Goal: Information Seeking & Learning: Learn about a topic

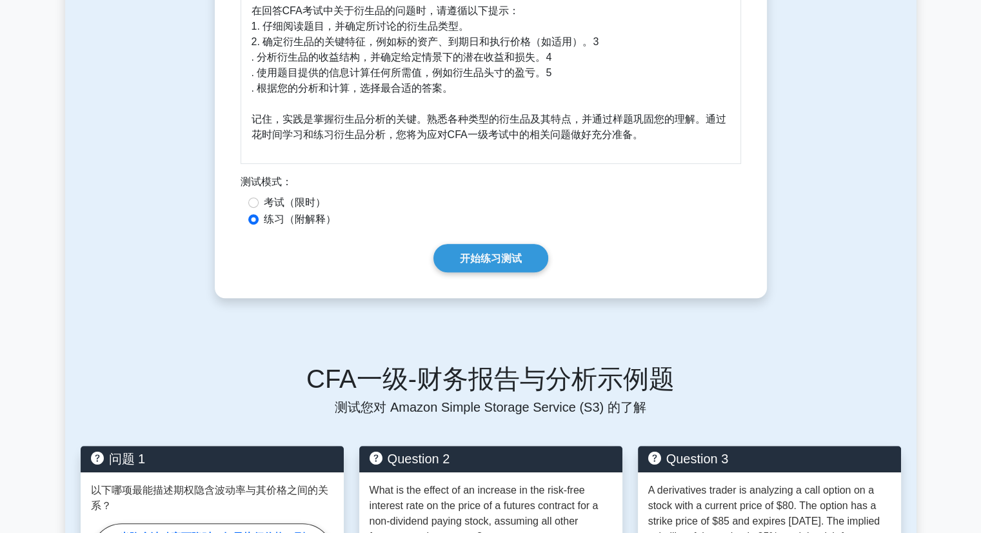
scroll to position [516, 0]
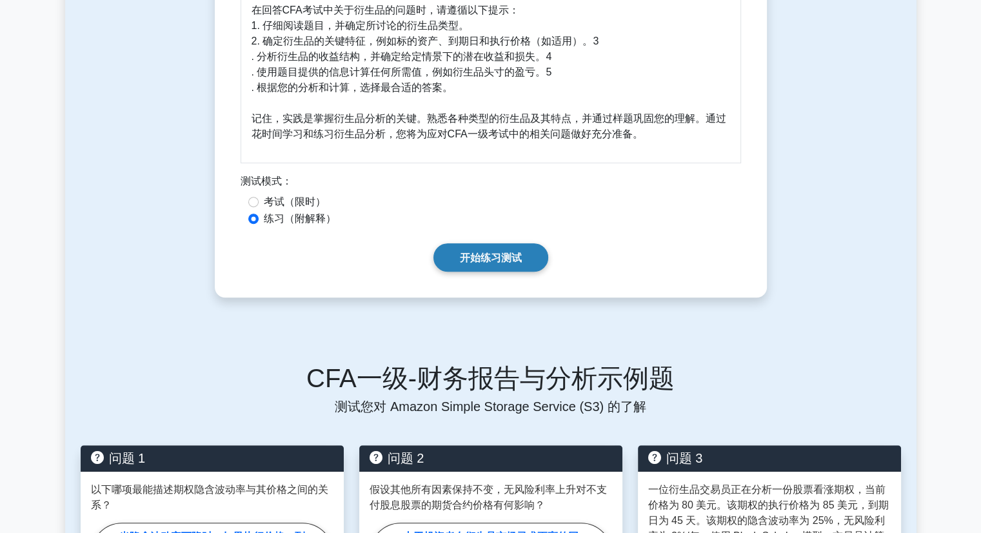
click at [477, 263] on font "开始练习测试" at bounding box center [491, 257] width 62 height 11
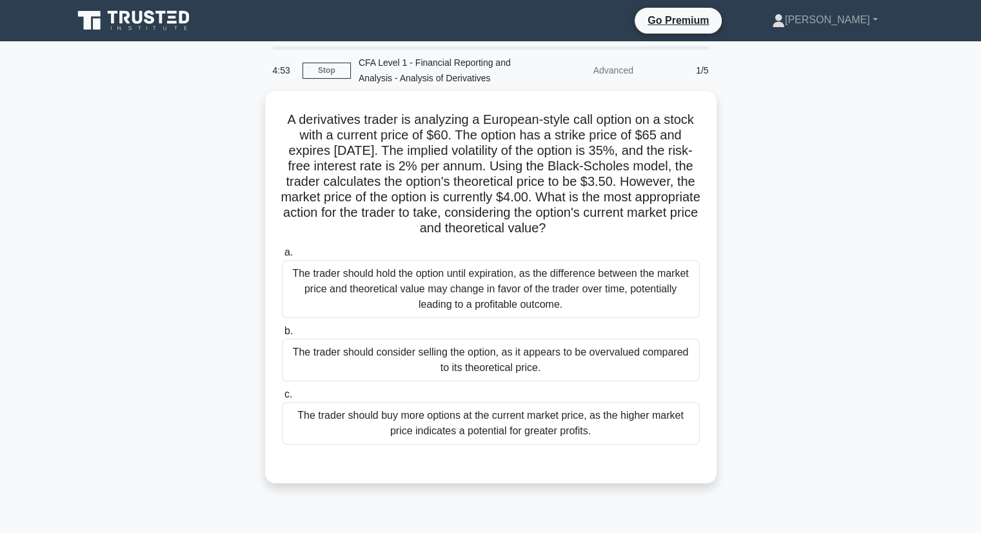
click at [769, 88] on div "4:53 Stop CFA Level 1 - Financial Reporting and Analysis - Analysis of Derivati…" at bounding box center [490, 368] width 851 height 645
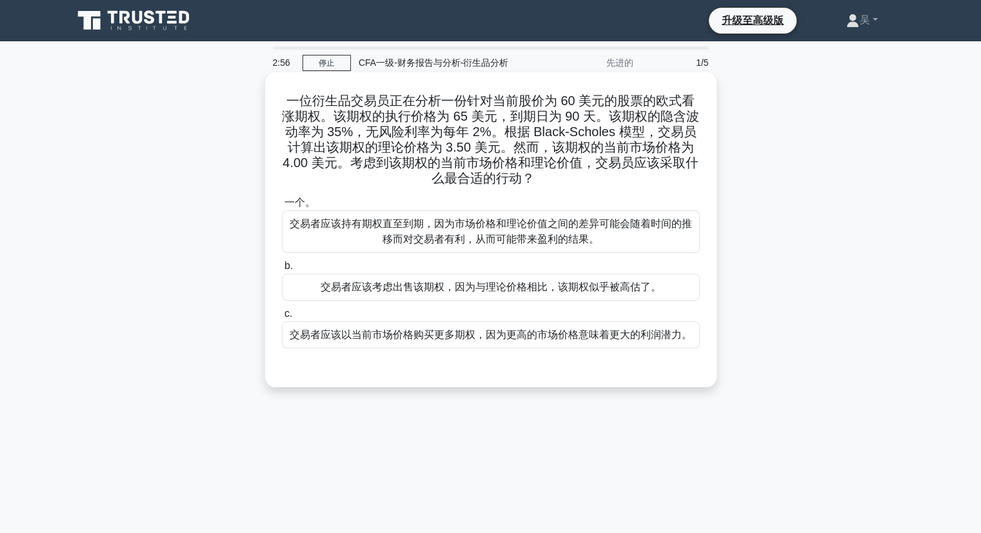
click at [651, 286] on font "交易者应该考虑出售该期权，因为与理论价格相比，该期权似乎被高估了。" at bounding box center [491, 286] width 341 height 11
click at [282, 270] on input "b. 交易者应该考虑出售该期权，因为与理论价格相比，该期权似乎被高估了。" at bounding box center [282, 266] width 0 height 8
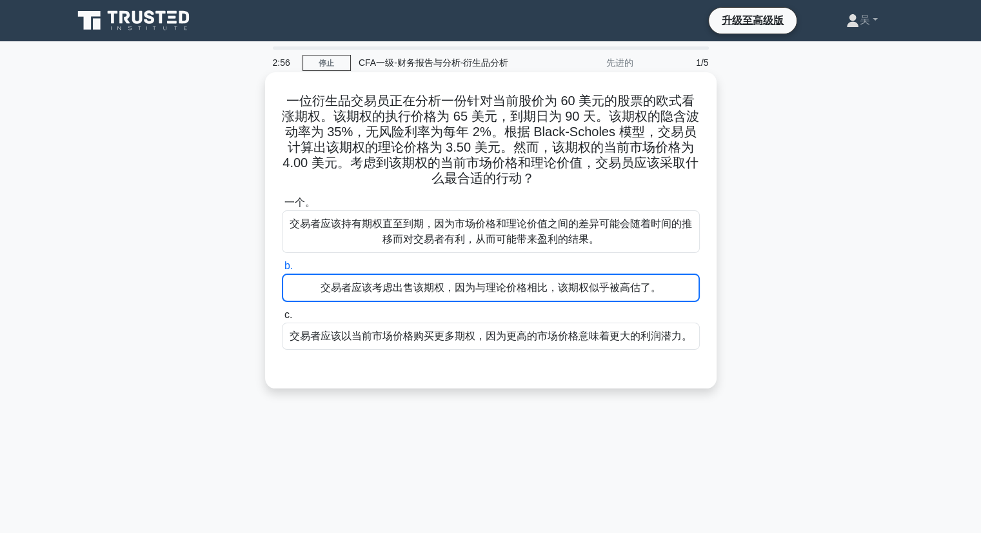
click at [651, 286] on font "交易者应该考虑出售该期权，因为与理论价格相比，该期权似乎被高估了。" at bounding box center [491, 287] width 341 height 11
click at [282, 270] on input "b. 交易者应该考虑出售该期权，因为与理论价格相比，该期权似乎被高估了。" at bounding box center [282, 266] width 0 height 8
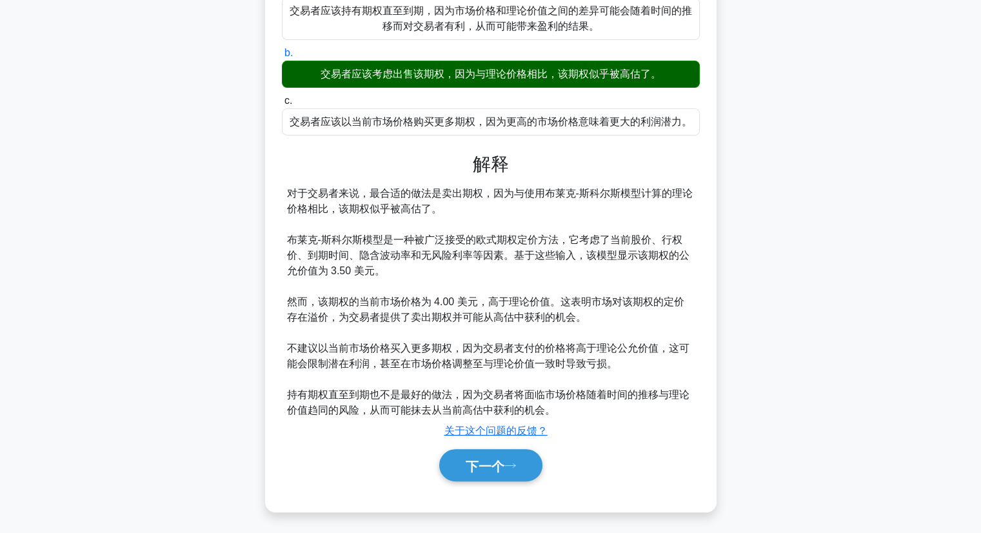
scroll to position [217, 0]
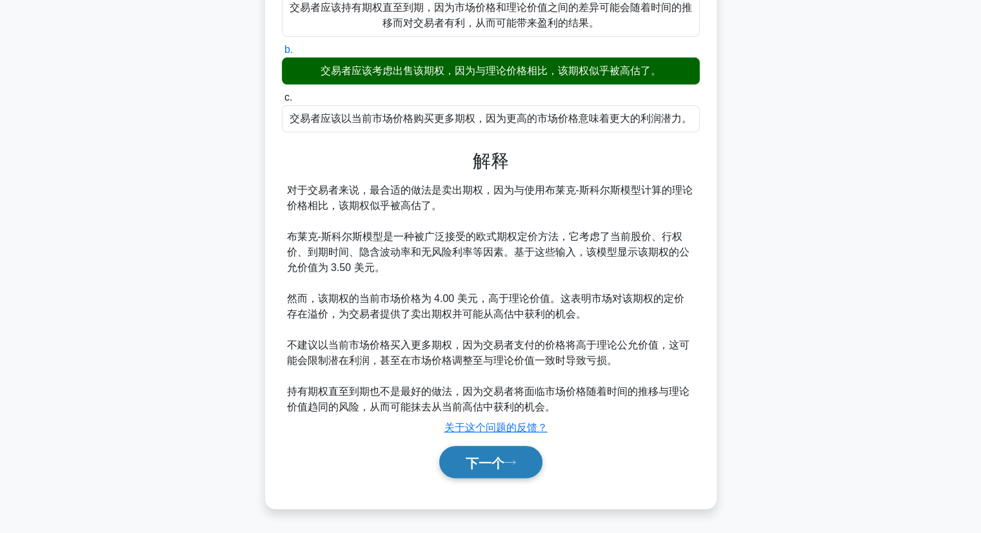
click at [522, 468] on button "下一个" at bounding box center [490, 462] width 103 height 33
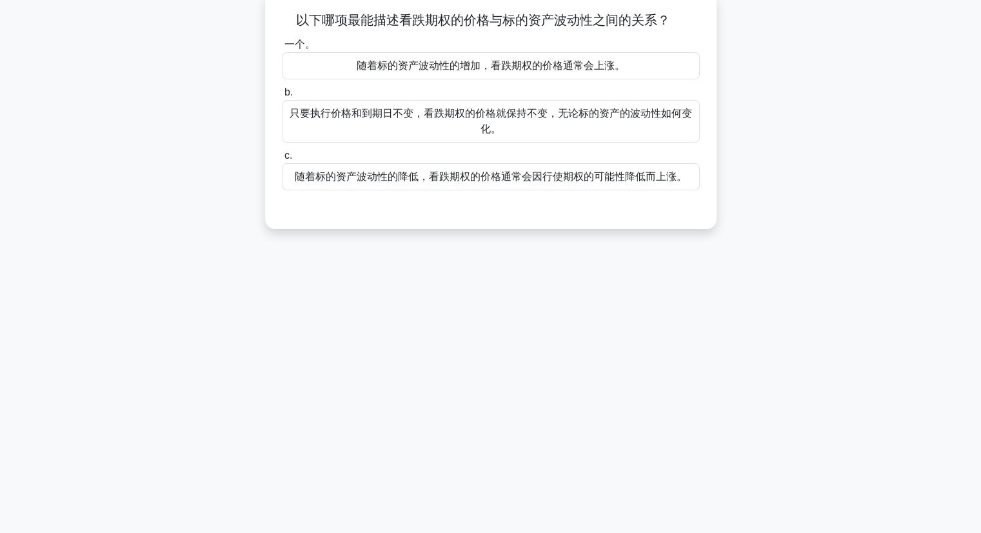
scroll to position [0, 0]
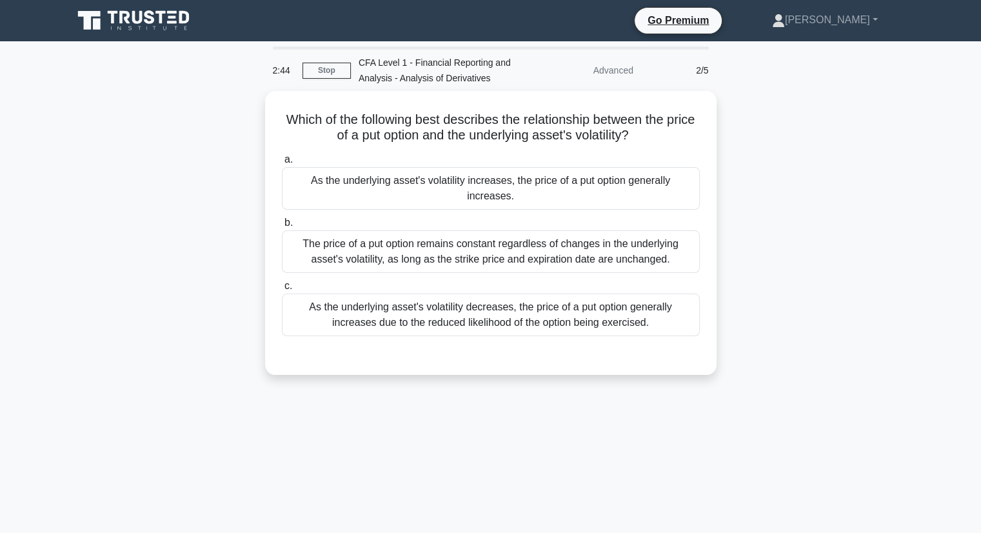
click at [745, 126] on div "Which of the following best describes the relationship between the price of a p…" at bounding box center [490, 240] width 851 height 299
click at [766, 147] on div "Which of the following best describes the relationship between the price of a p…" at bounding box center [490, 240] width 851 height 299
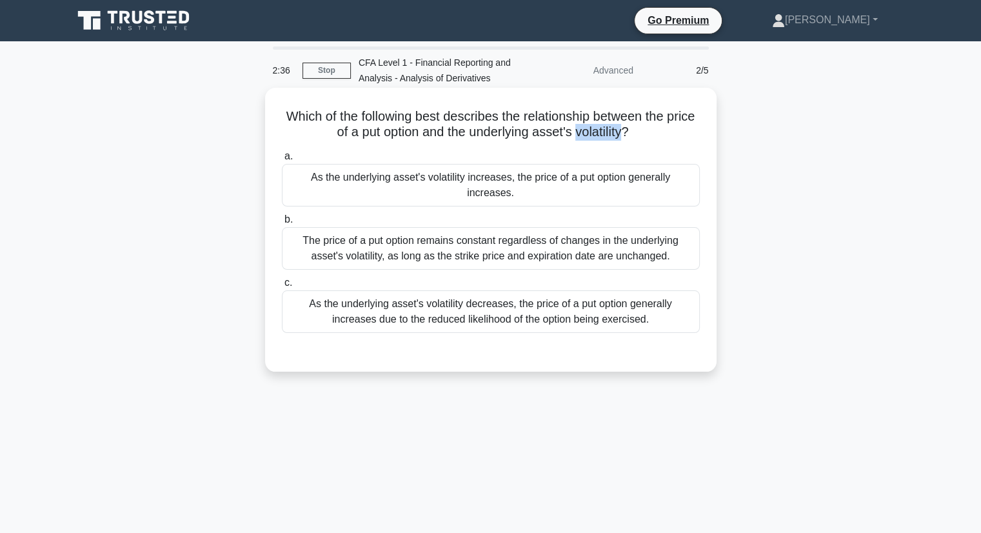
copy h5 "volatility"
drag, startPoint x: 592, startPoint y: 134, endPoint x: 644, endPoint y: 137, distance: 52.3
click at [644, 137] on h5 "Which of the following best describes the relationship between the price of a p…" at bounding box center [491, 124] width 420 height 32
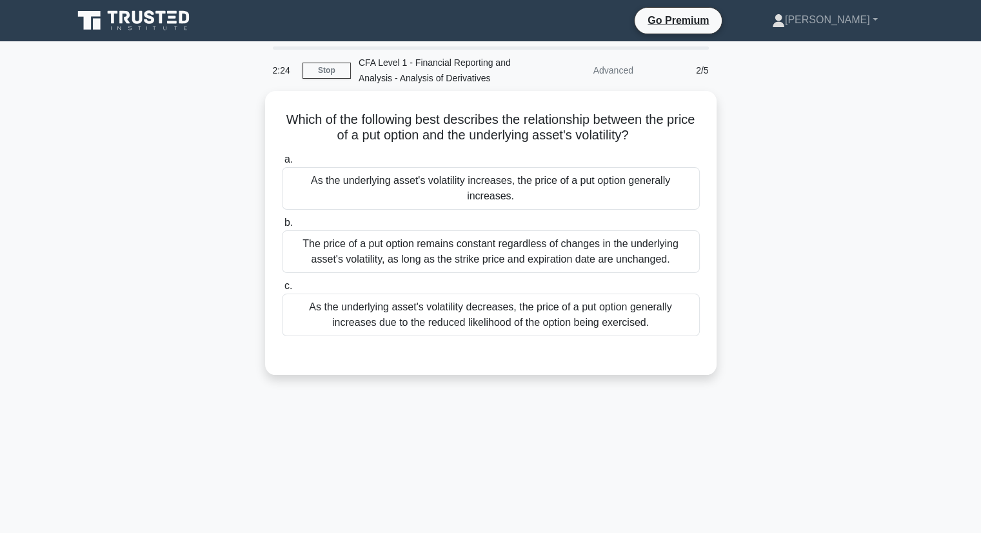
click at [871, 169] on div "Which of the following best describes the relationship between the price of a p…" at bounding box center [490, 240] width 851 height 299
drag, startPoint x: 869, startPoint y: 172, endPoint x: 800, endPoint y: 403, distance: 241.6
click at [800, 403] on div "2:13 Stop CFA Level 1 - Financial Reporting and Analysis - Analysis of Derivati…" at bounding box center [490, 368] width 851 height 645
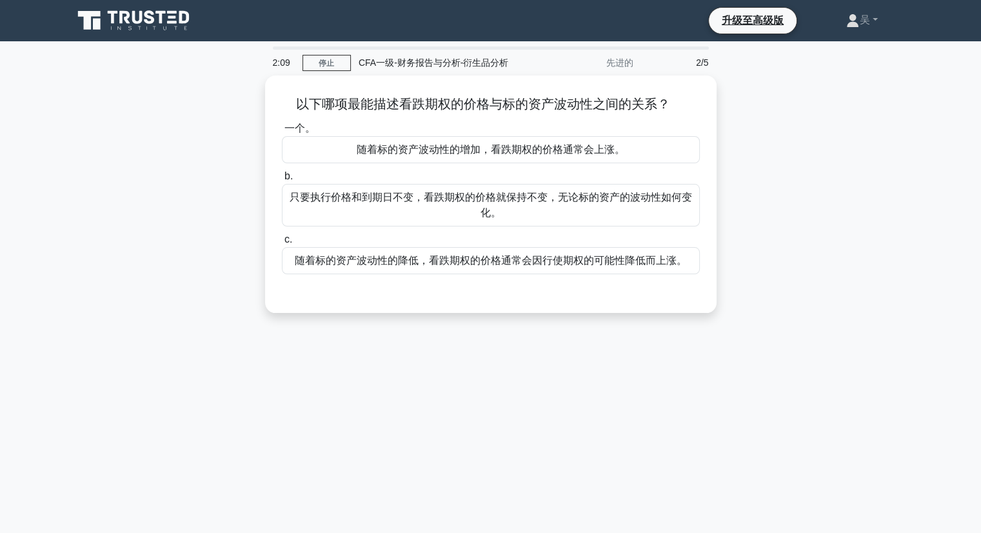
click at [778, 273] on div "以下哪项最能描述看跌期权的价格与标的资产波动性之间的关系？ .spinner_0XTQ{transform-origin:center;animation:s…" at bounding box center [490, 201] width 851 height 253
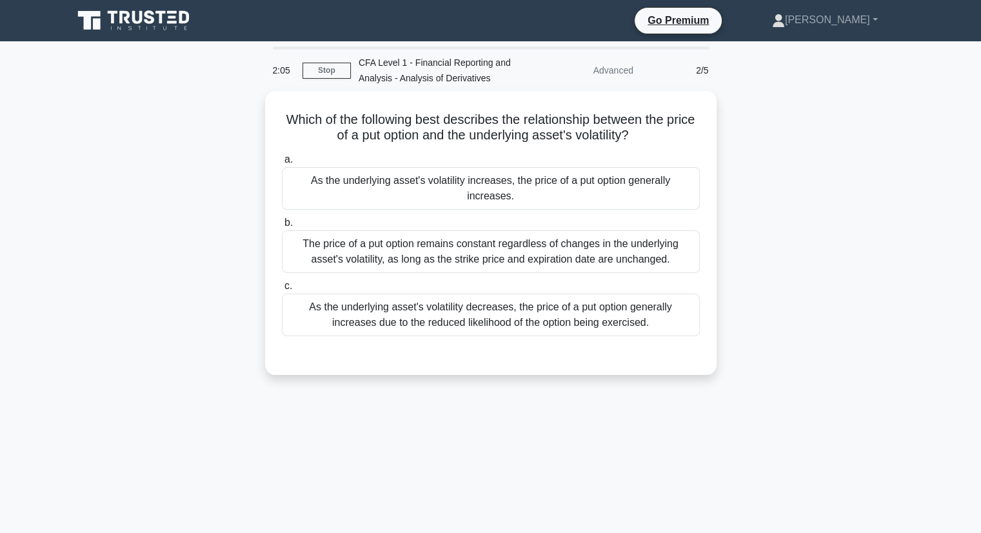
click at [753, 123] on div "Which of the following best describes the relationship between the price of a p…" at bounding box center [490, 240] width 851 height 299
click at [693, 412] on div "1:46 Stop CFA Level 1 - Financial Reporting and Analysis - Analysis of Derivati…" at bounding box center [490, 368] width 851 height 645
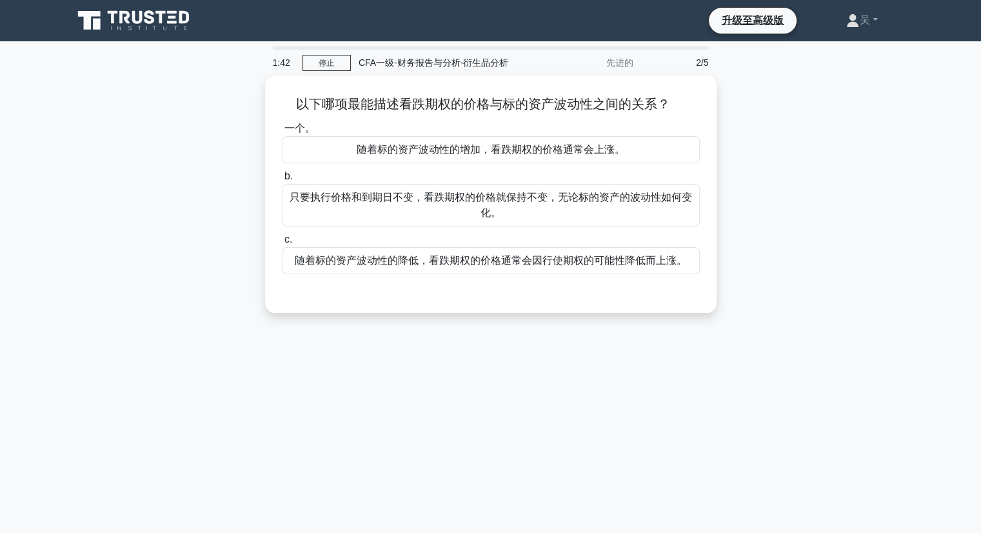
click at [731, 339] on div "1:42 停止 CFA一级-财务报告与分析-衍生品分析 先进的 2/5 以下哪项最能描述看跌期权的价格与标的资产波动性之间的关系？ .spinner_0XTQ…" at bounding box center [490, 368] width 851 height 645
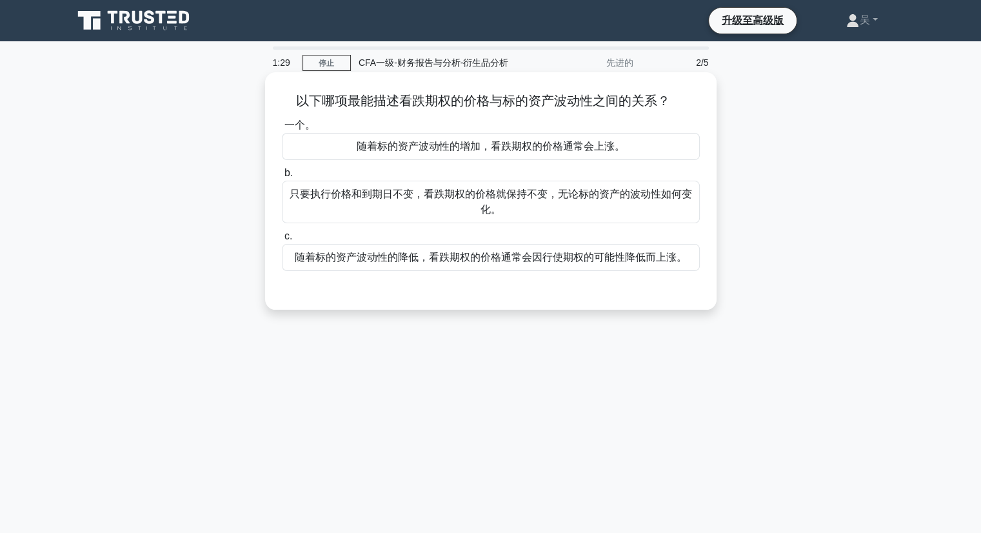
click at [637, 143] on div "随着标的资产波动性的增加，看跌期权的价格通常会上涨。" at bounding box center [491, 146] width 418 height 27
click at [282, 130] on input "一个。 随着标的资产波动性的增加，看跌期权的价格通常会上涨。" at bounding box center [282, 125] width 0 height 8
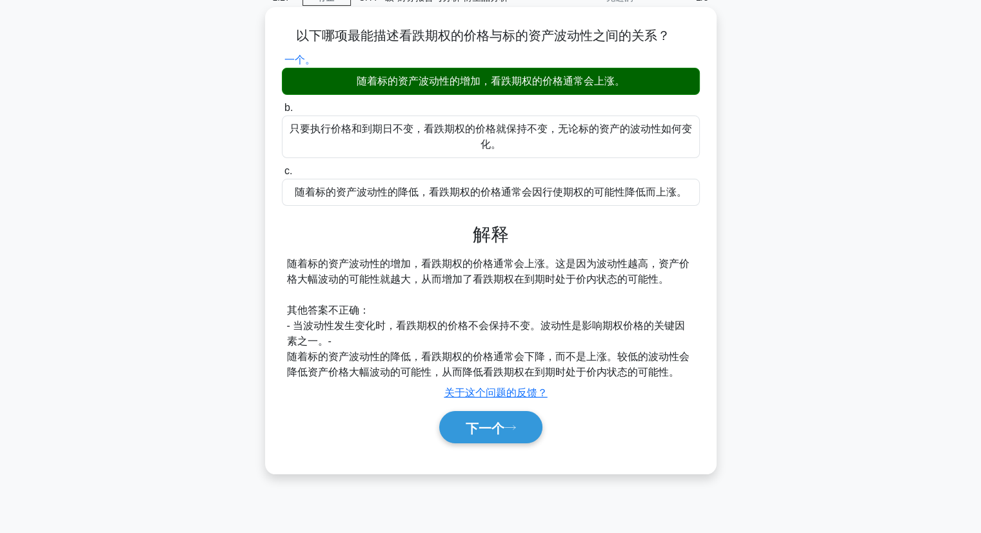
scroll to position [164, 0]
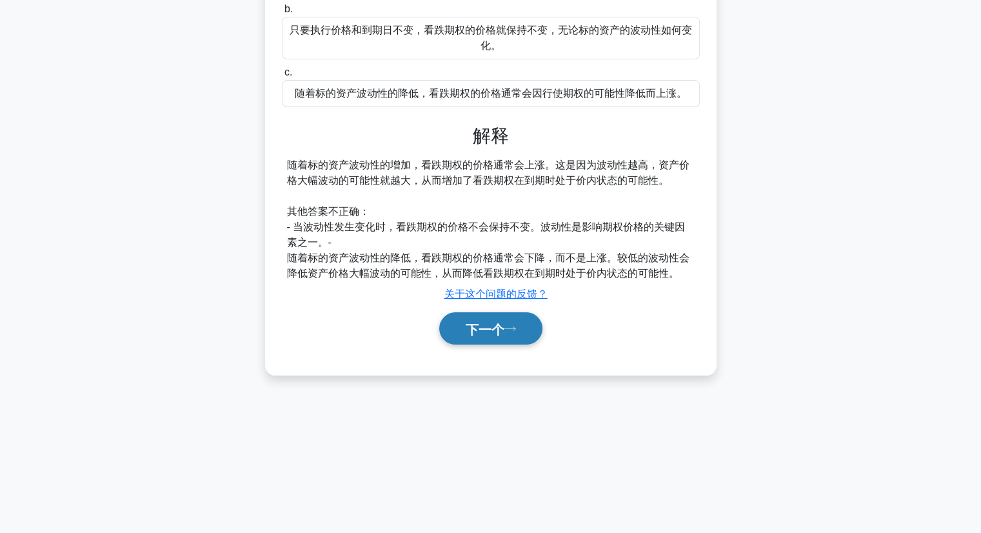
click at [487, 339] on button "下一个" at bounding box center [490, 328] width 103 height 33
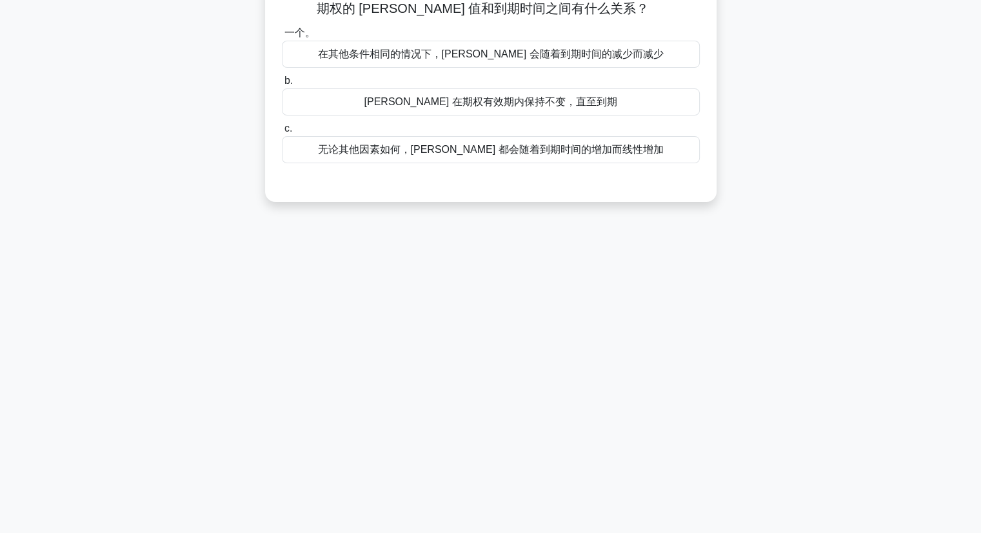
scroll to position [0, 0]
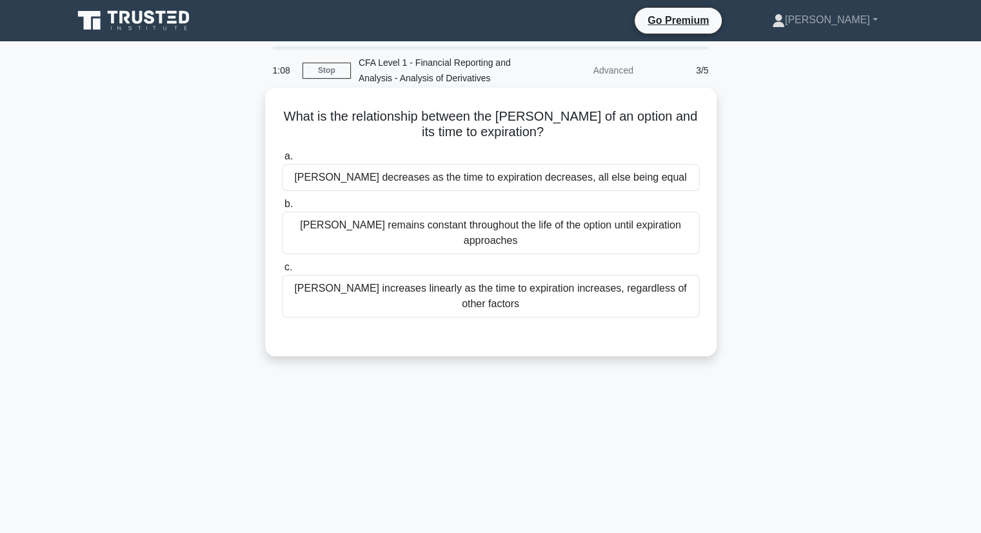
click at [530, 220] on div "Vega remains constant throughout the life of the option until expiration approa…" at bounding box center [491, 233] width 418 height 43
click at [282, 208] on input "b. Vega remains constant throughout the life of the option until expiration app…" at bounding box center [282, 204] width 0 height 8
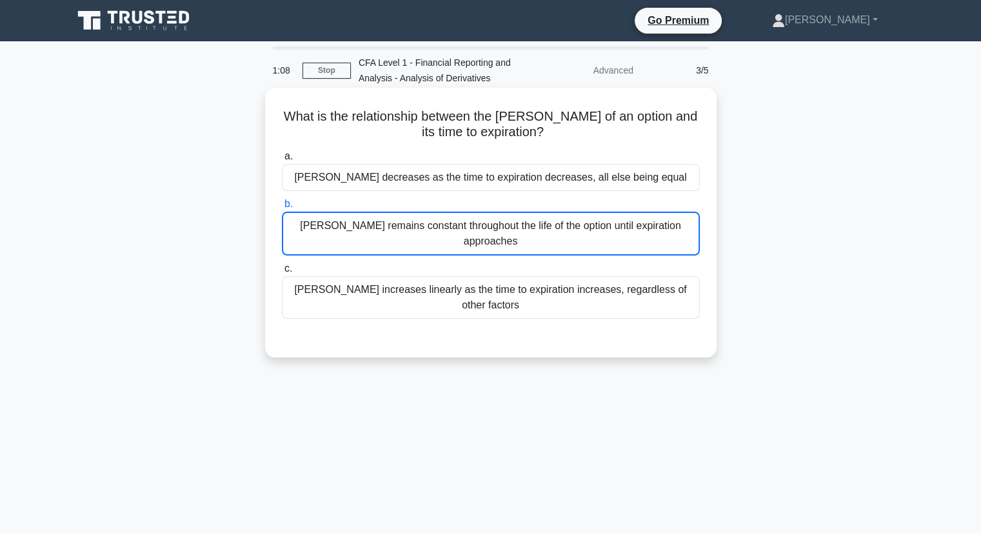
click at [530, 220] on div "Vega remains constant throughout the life of the option until expiration approa…" at bounding box center [491, 234] width 418 height 44
click at [282, 208] on input "b. Vega remains constant throughout the life of the option until expiration app…" at bounding box center [282, 204] width 0 height 8
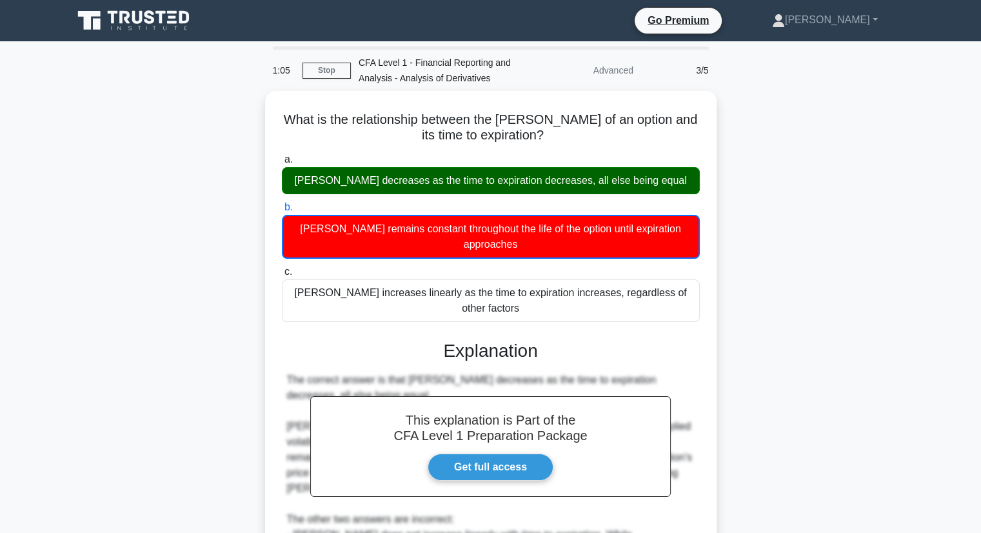
click at [719, 464] on div "What is the relationship between the vega of an option and its time to expirati…" at bounding box center [490, 394] width 851 height 606
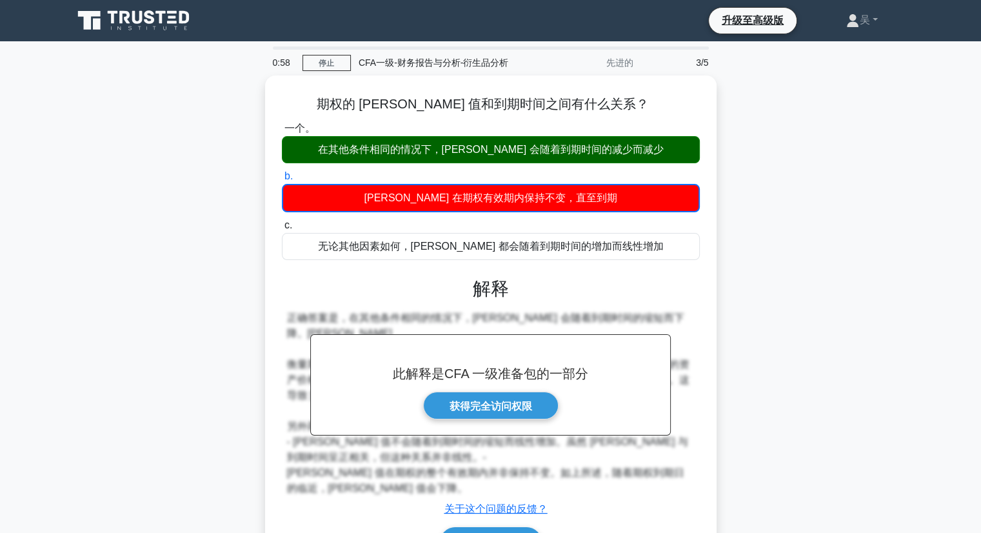
drag, startPoint x: 784, startPoint y: 135, endPoint x: 862, endPoint y: 163, distance: 82.4
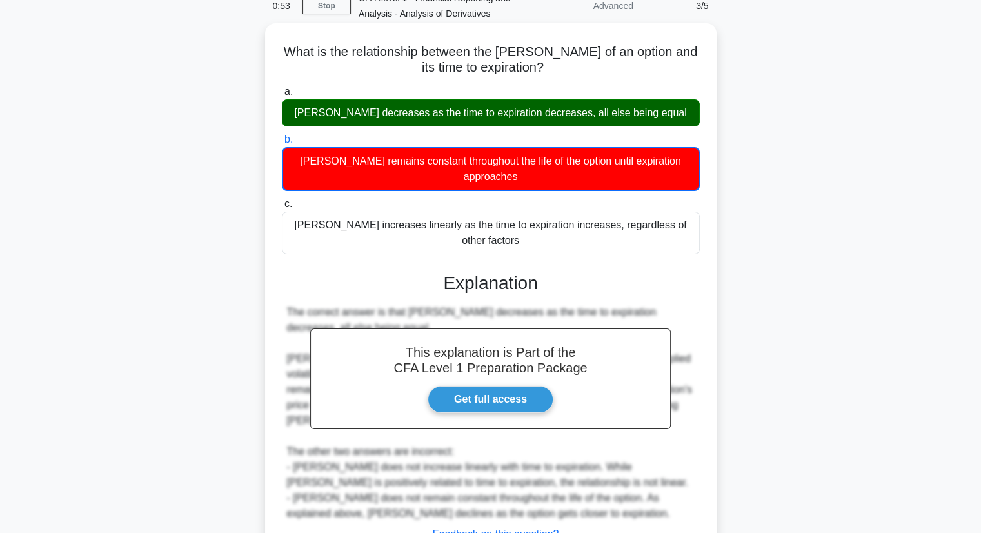
scroll to position [164, 0]
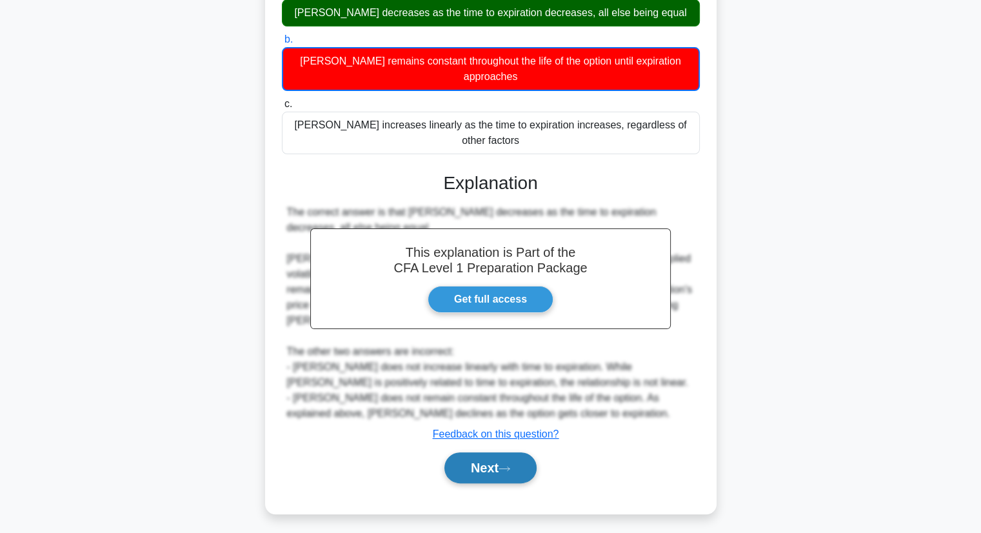
click at [484, 452] on button "Next" at bounding box center [490, 467] width 92 height 31
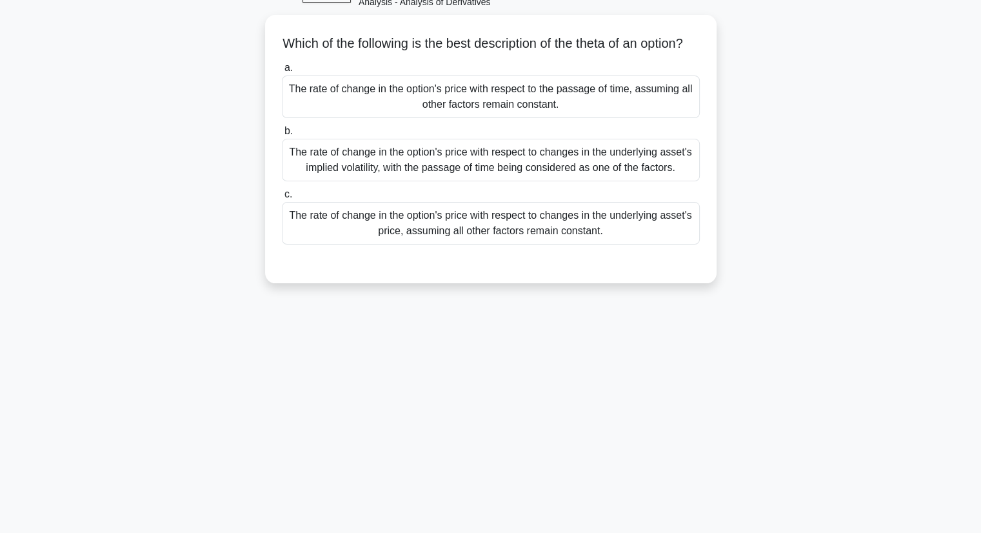
scroll to position [0, 0]
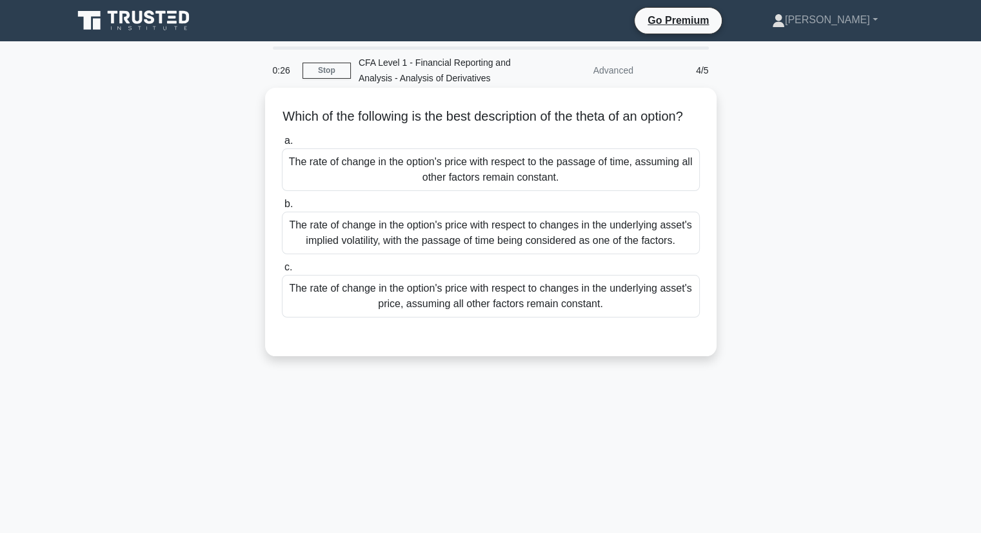
click at [586, 254] on div "The rate of change in the option's price with respect to changes in the underly…" at bounding box center [491, 233] width 418 height 43
click at [282, 208] on input "b. The rate of change in the option's price with respect to changes in the unde…" at bounding box center [282, 204] width 0 height 8
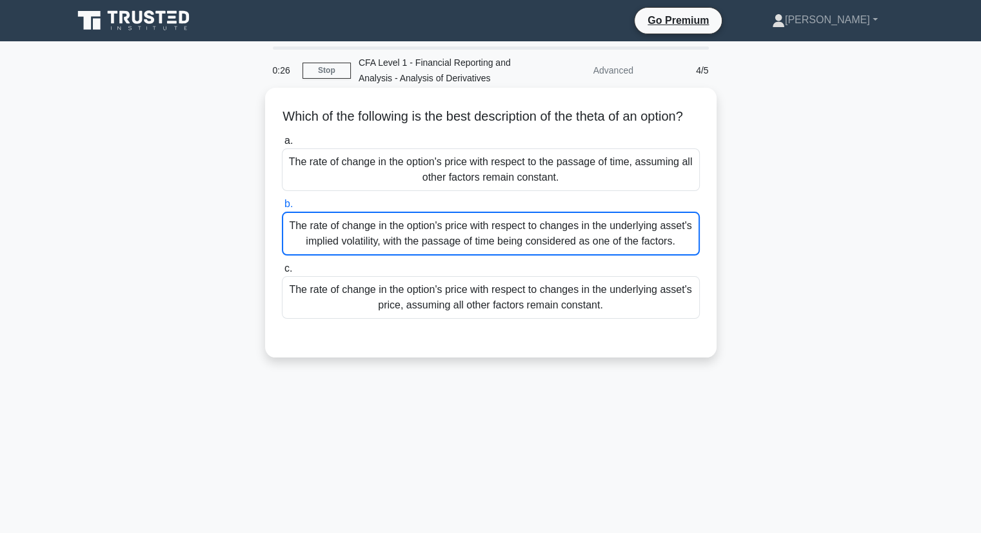
click at [586, 255] on div "The rate of change in the option's price with respect to changes in the underly…" at bounding box center [491, 234] width 418 height 44
click at [282, 208] on input "b. The rate of change in the option's price with respect to changes in the unde…" at bounding box center [282, 204] width 0 height 8
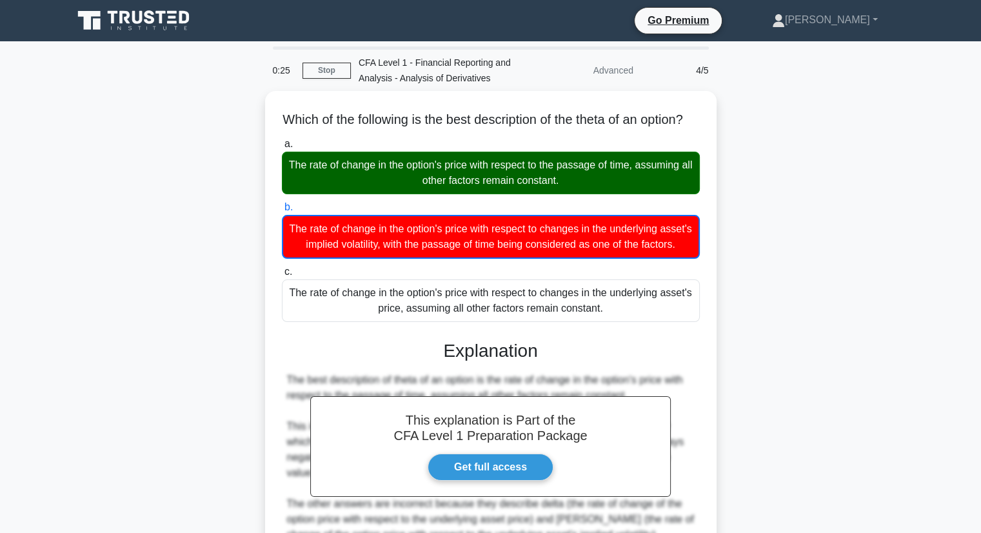
click at [743, 264] on div "Which of the following is the best description of the theta of an option? .spin…" at bounding box center [490, 370] width 851 height 559
click at [744, 264] on div "Which of the following is the best description of the theta of an option? .spin…" at bounding box center [490, 370] width 851 height 559
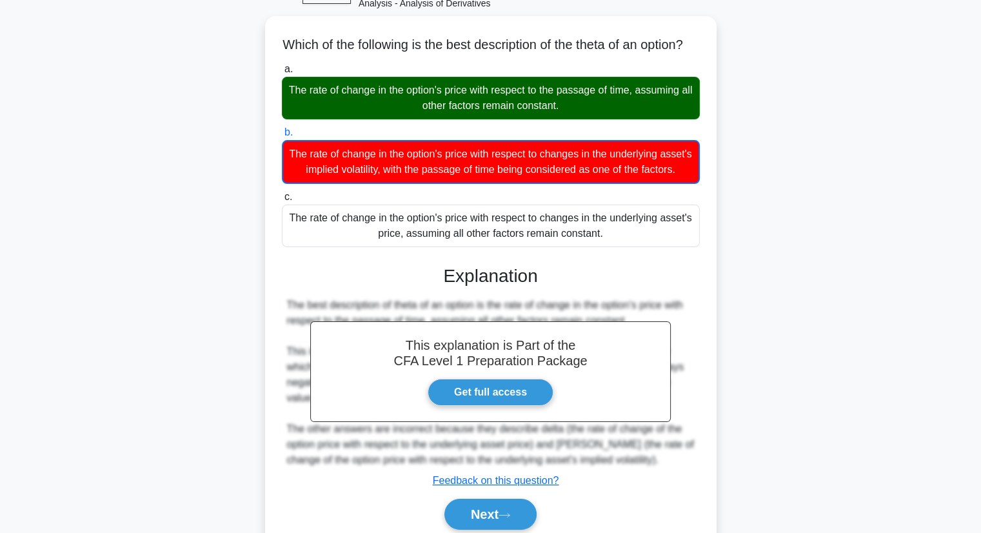
scroll to position [164, 0]
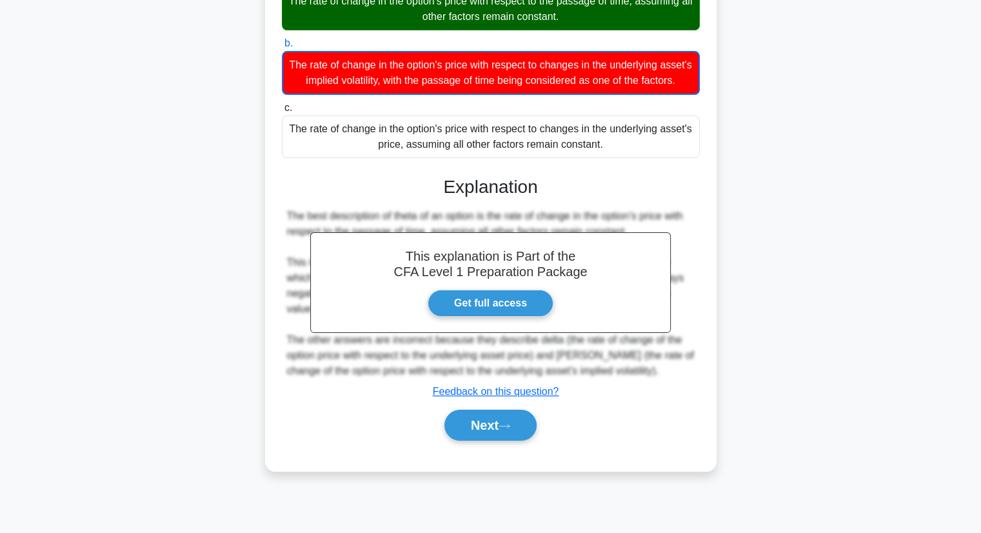
click at [812, 293] on div "Which of the following is the best description of the theta of an option? .spin…" at bounding box center [490, 206] width 851 height 559
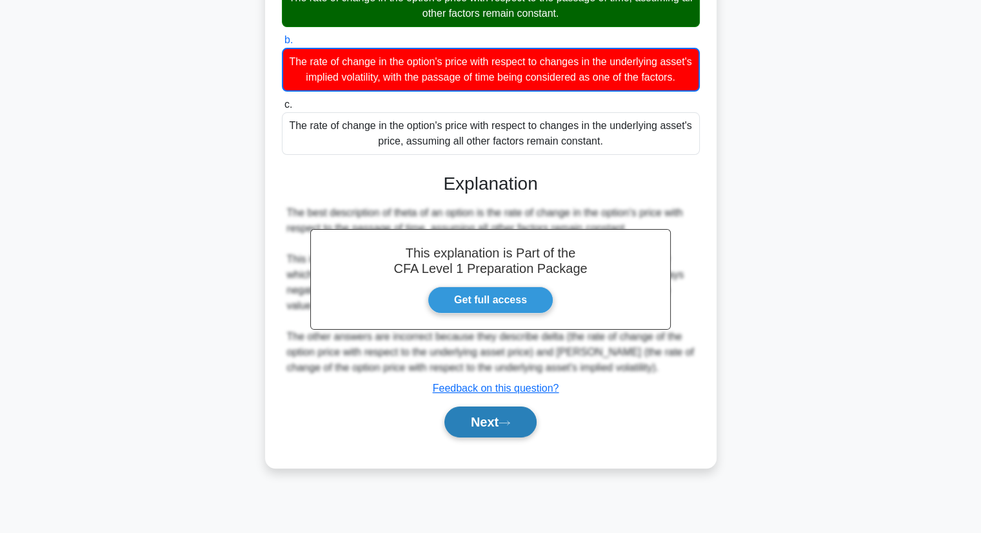
click at [513, 437] on button "Next" at bounding box center [490, 421] width 92 height 31
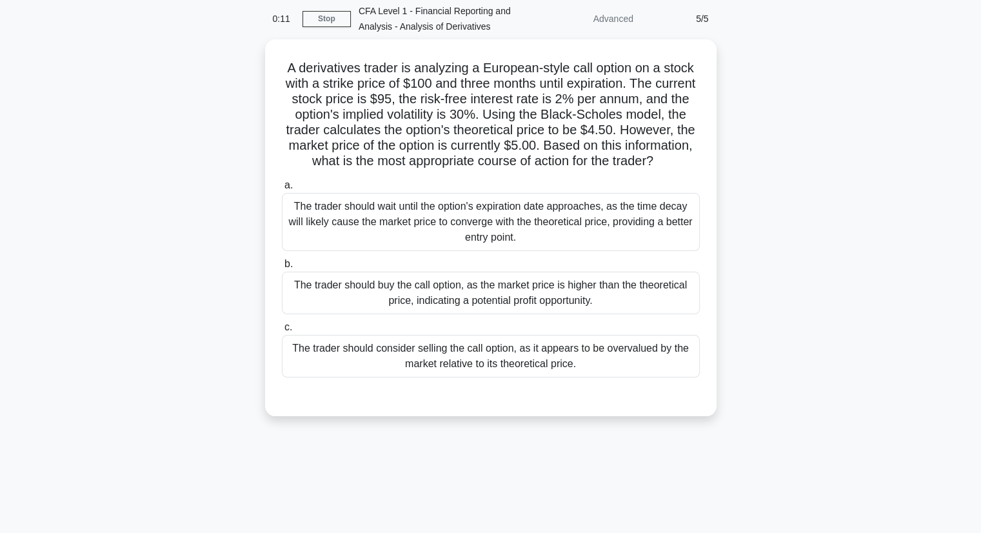
scroll to position [0, 0]
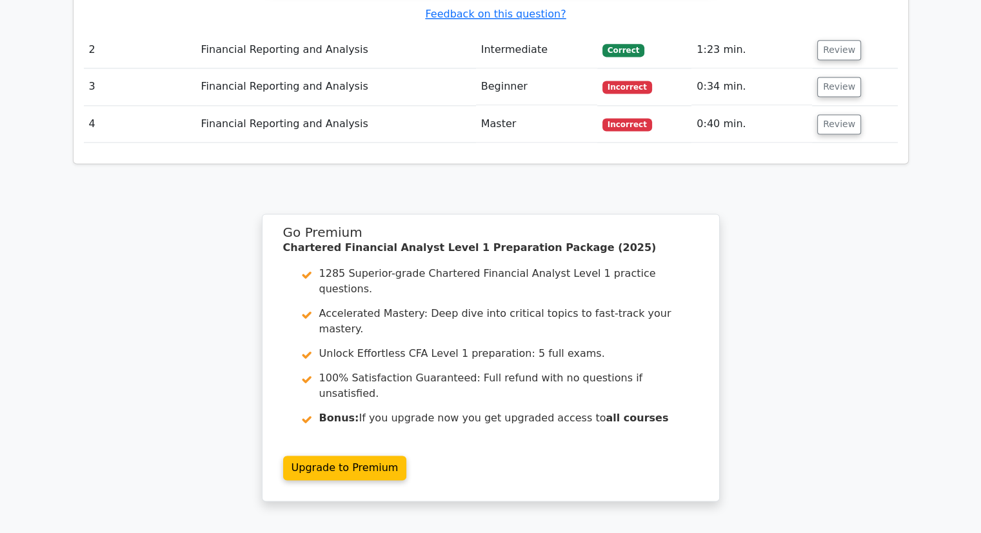
scroll to position [1852, 0]
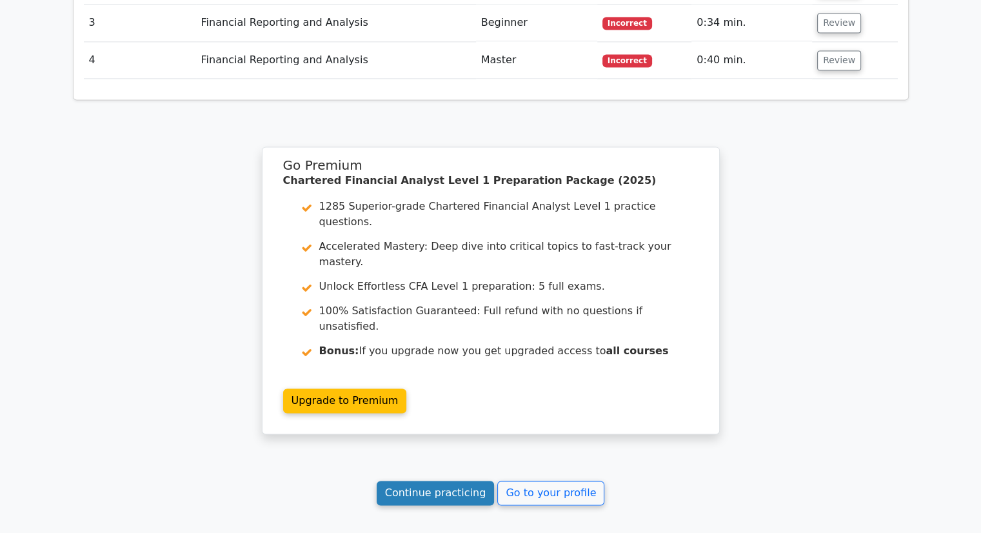
click at [477, 480] on link "Continue practicing" at bounding box center [436, 492] width 118 height 25
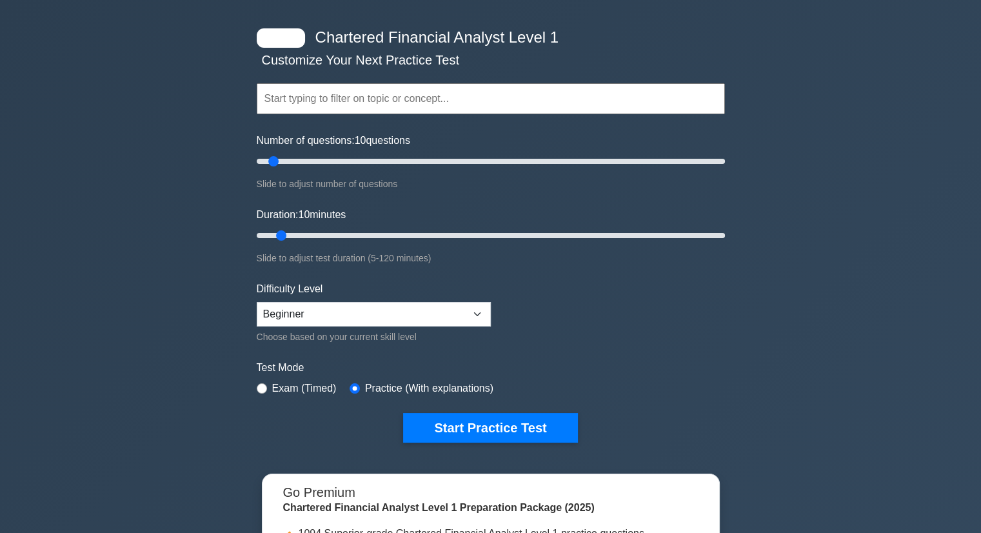
scroll to position [64, 0]
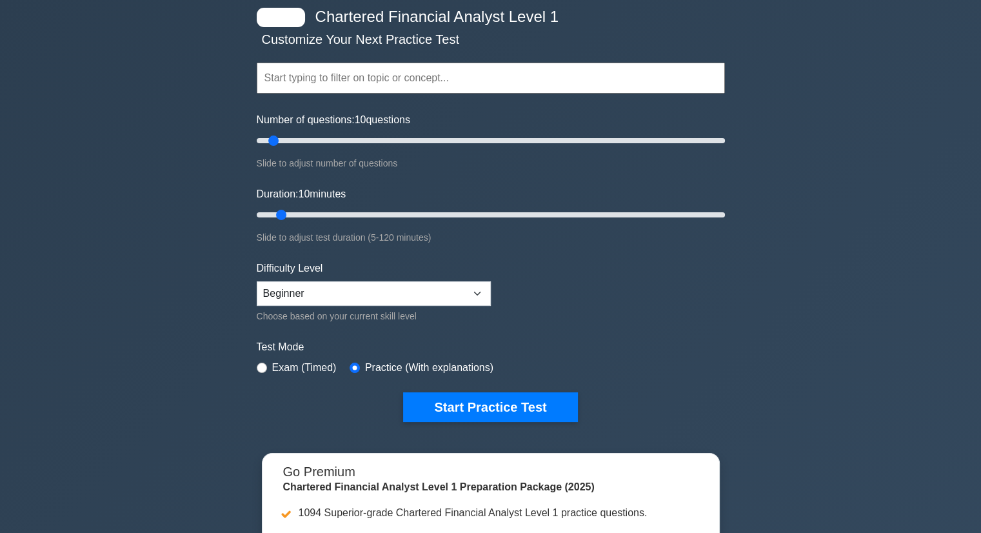
click at [459, 78] on input "text" at bounding box center [491, 78] width 468 height 31
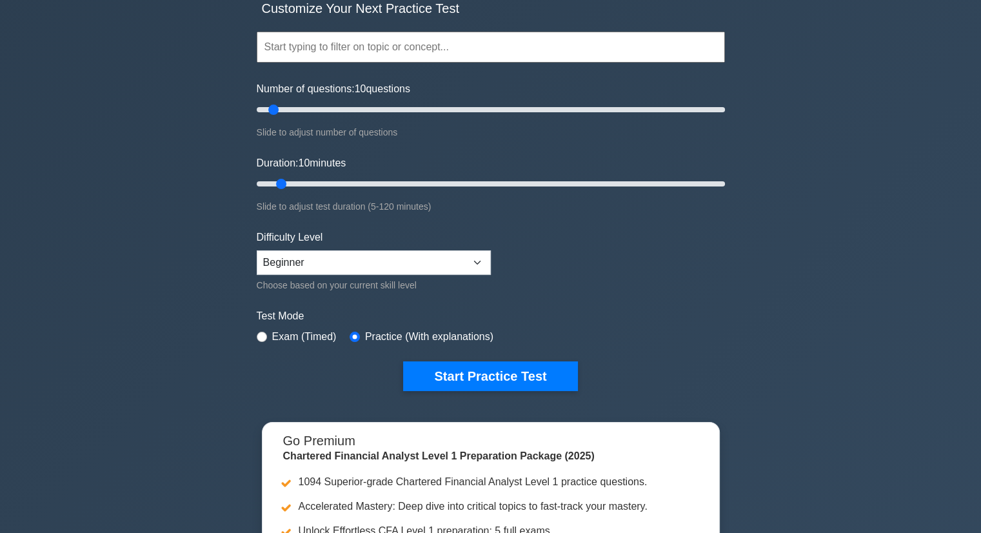
scroll to position [0, 0]
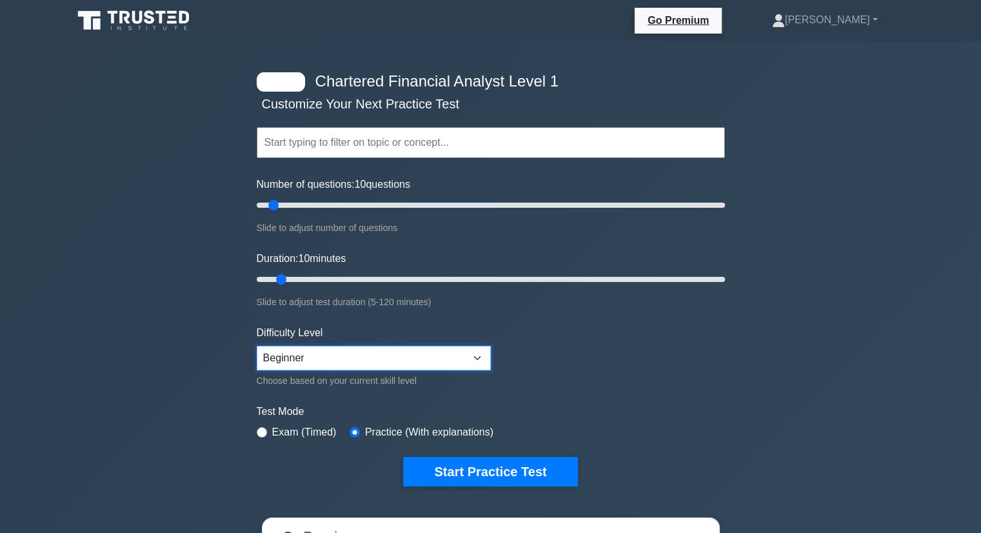
click at [475, 361] on select "Beginner Intermediate Expert" at bounding box center [374, 358] width 234 height 25
click at [471, 357] on select "Beginner Intermediate Expert" at bounding box center [374, 358] width 234 height 25
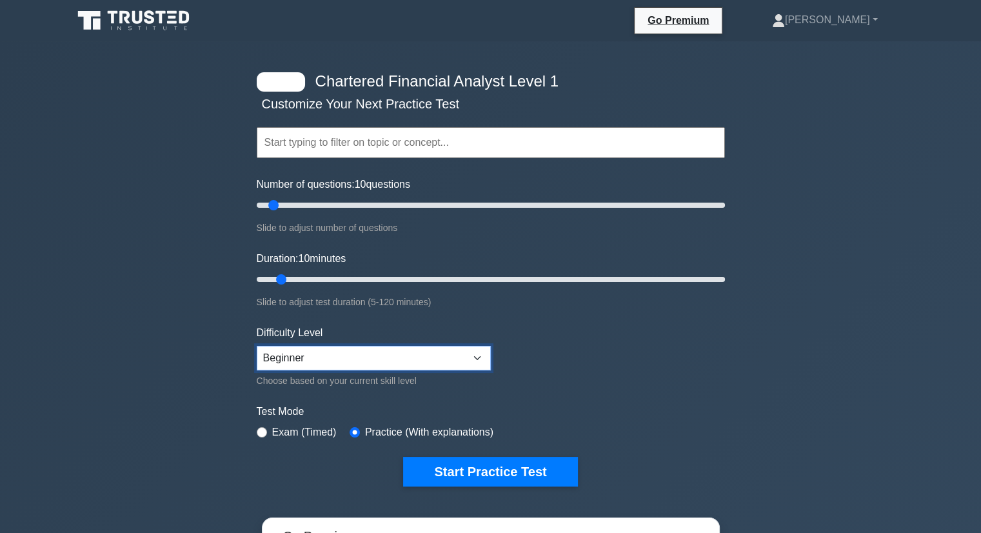
click at [471, 357] on select "Beginner Intermediate Expert" at bounding box center [374, 358] width 234 height 25
click at [282, 81] on div at bounding box center [281, 81] width 48 height 19
click at [304, 144] on input "text" at bounding box center [491, 142] width 468 height 31
click at [894, 184] on div "Chartered Financial Analyst Level 1 Customize Your Next Practice Test Topics Qu…" at bounding box center [490, 408] width 981 height 735
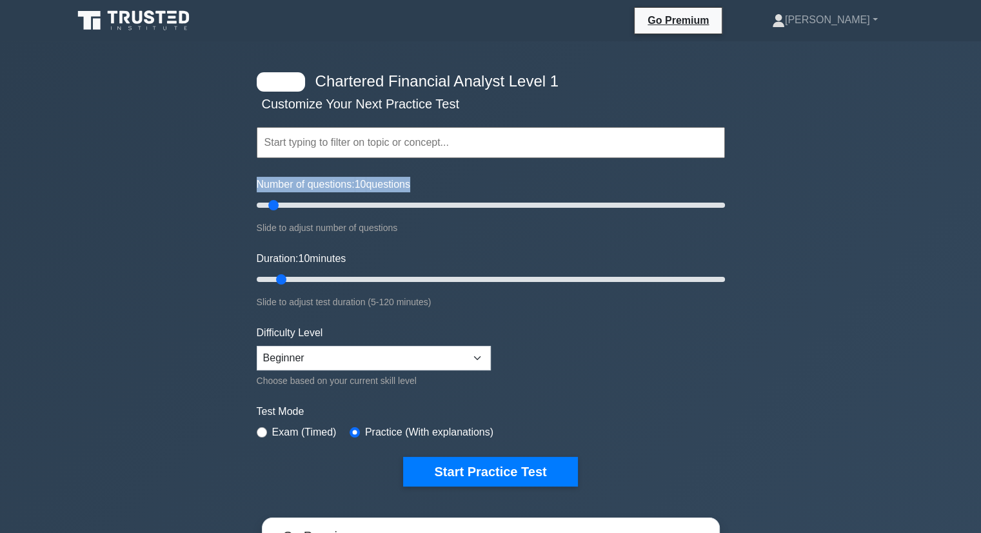
click at [894, 184] on div "Chartered Financial Analyst Level 1 Customize Your Next Practice Test Topics Qu…" at bounding box center [490, 408] width 981 height 735
click at [628, 148] on input "text" at bounding box center [491, 142] width 468 height 31
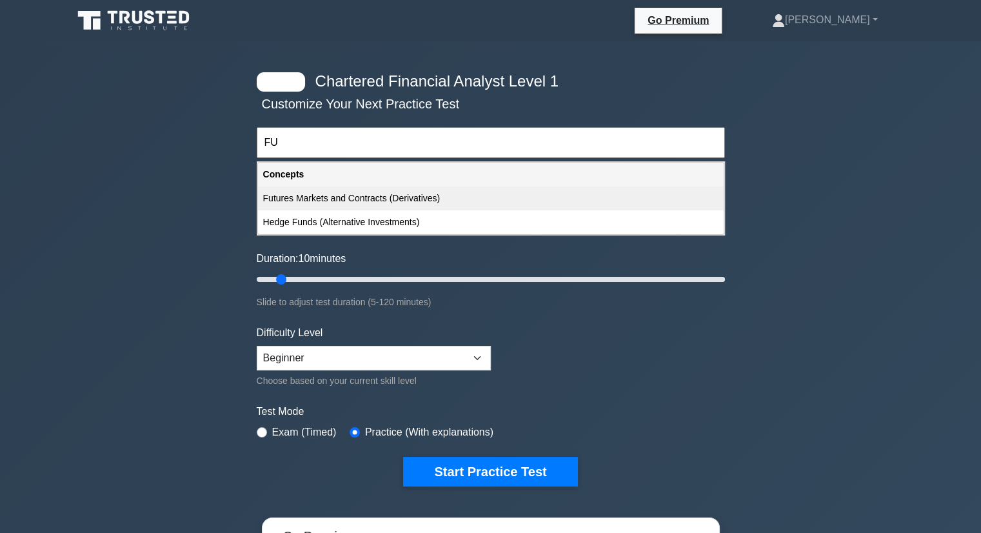
click at [466, 197] on div "Futures Markets and Contracts (Derivatives)" at bounding box center [491, 198] width 466 height 24
type input "Futures Markets and Contracts (Derivatives)"
type input "90"
click at [466, 197] on input "Number of questions: 10 questions" at bounding box center [491, 204] width 468 height 15
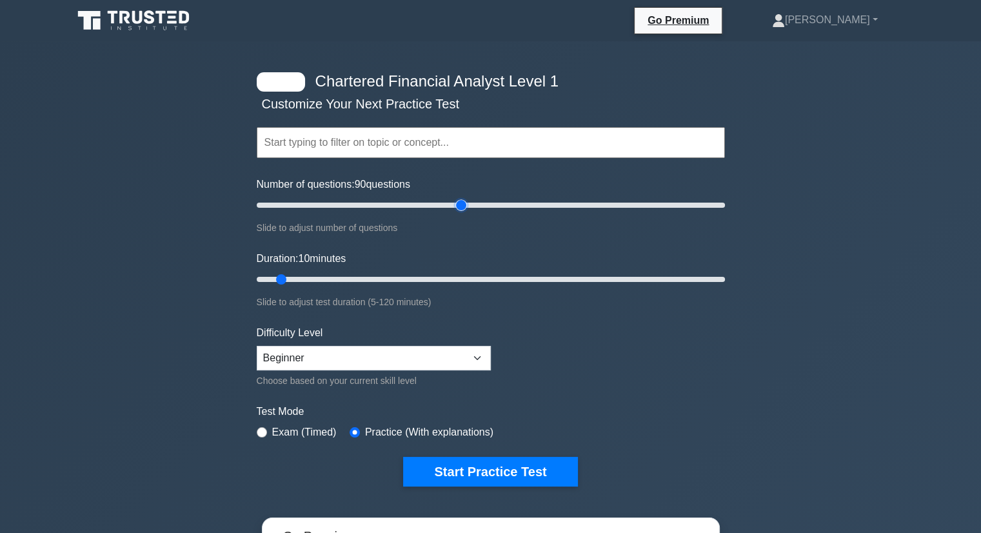
click at [450, 144] on input "text" at bounding box center [491, 142] width 468 height 31
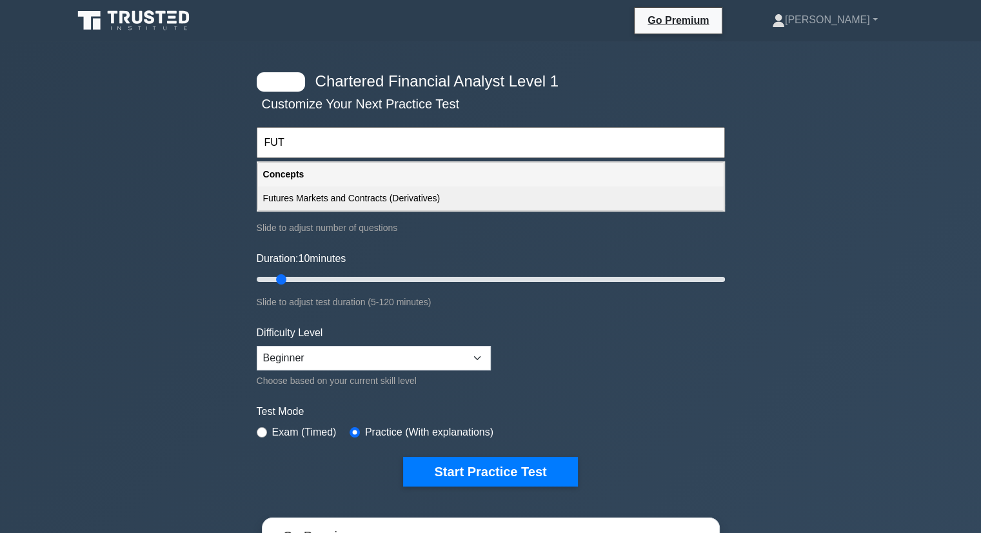
click at [387, 195] on div "Futures Markets and Contracts (Derivatives)" at bounding box center [491, 198] width 466 height 24
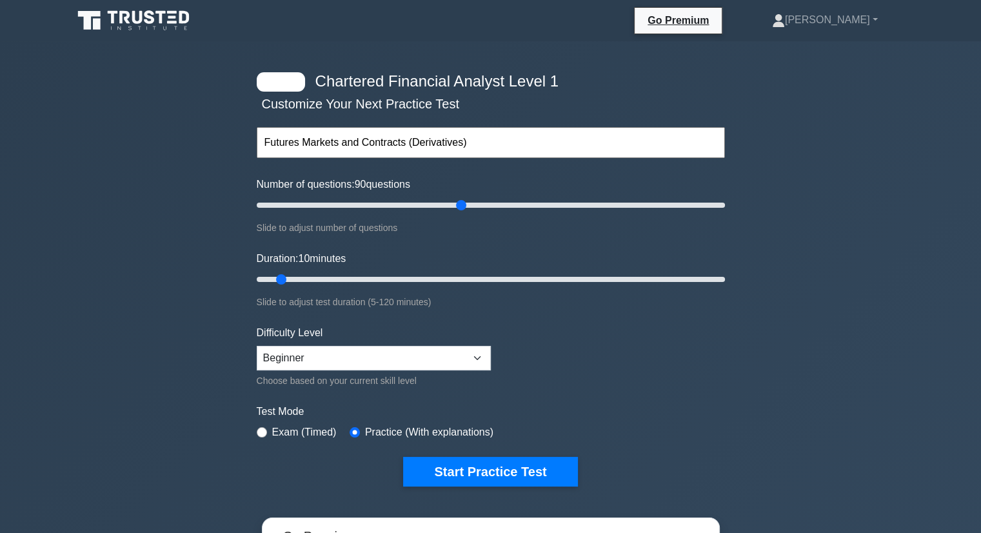
click at [481, 143] on input "Futures Markets and Contracts (Derivatives)" at bounding box center [491, 142] width 468 height 31
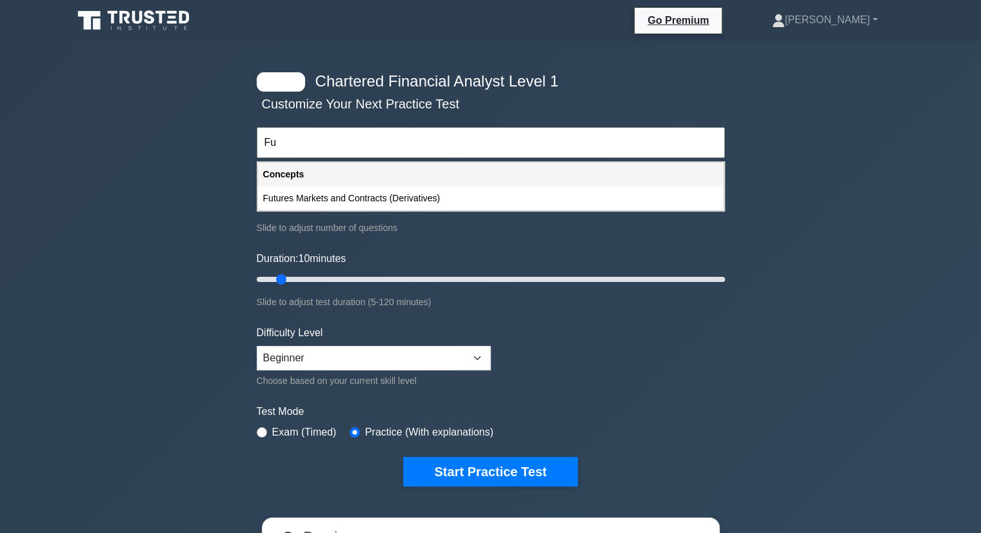
type input "F"
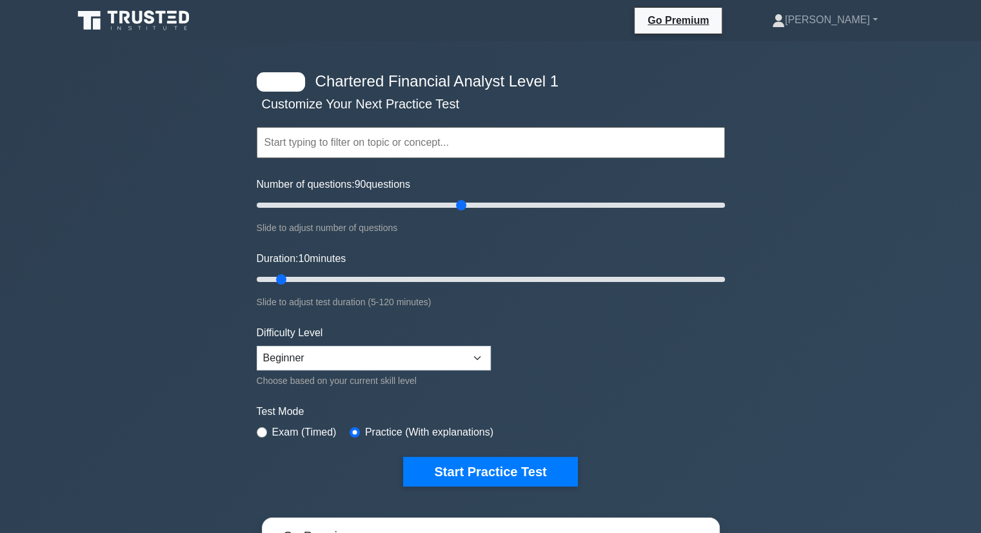
click at [871, 199] on div "Chartered Financial Analyst Level 1 Customize Your Next Practice Test Topics Qu…" at bounding box center [490, 408] width 981 height 735
click at [436, 133] on input "text" at bounding box center [491, 142] width 468 height 31
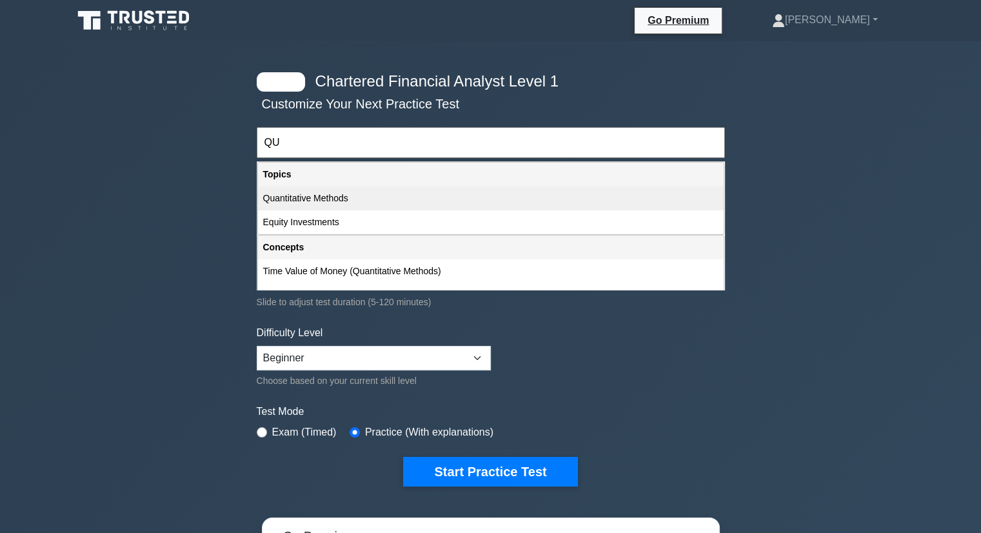
click at [446, 194] on div "Quantitative Methods" at bounding box center [491, 198] width 466 height 24
type input "Quantitative Methods"
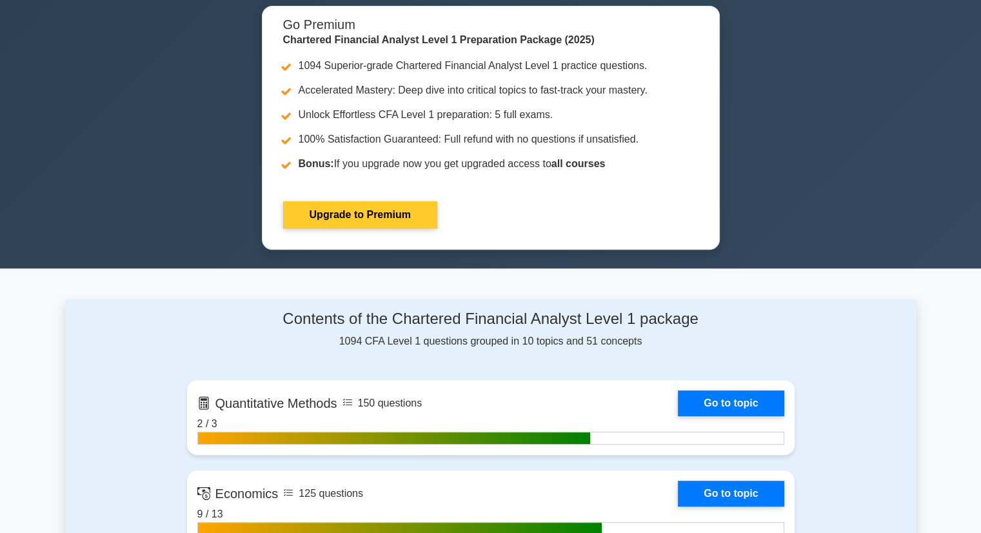
scroll to position [516, 0]
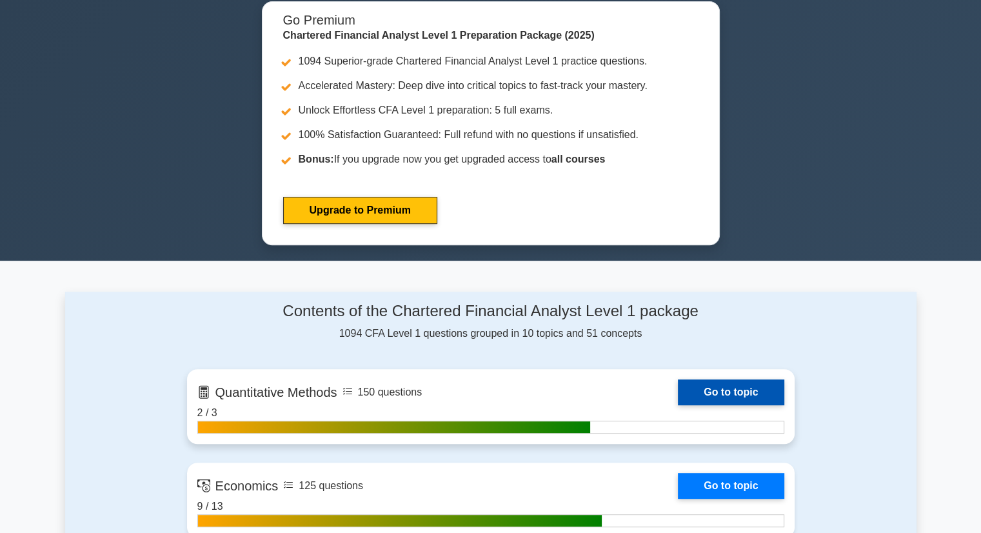
click at [678, 396] on link "Go to topic" at bounding box center [731, 392] width 106 height 26
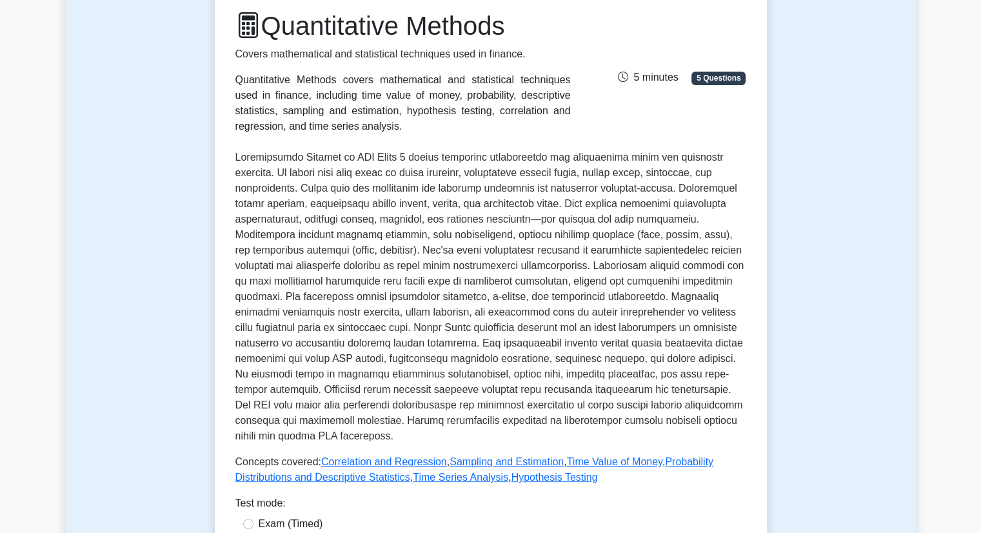
scroll to position [193, 0]
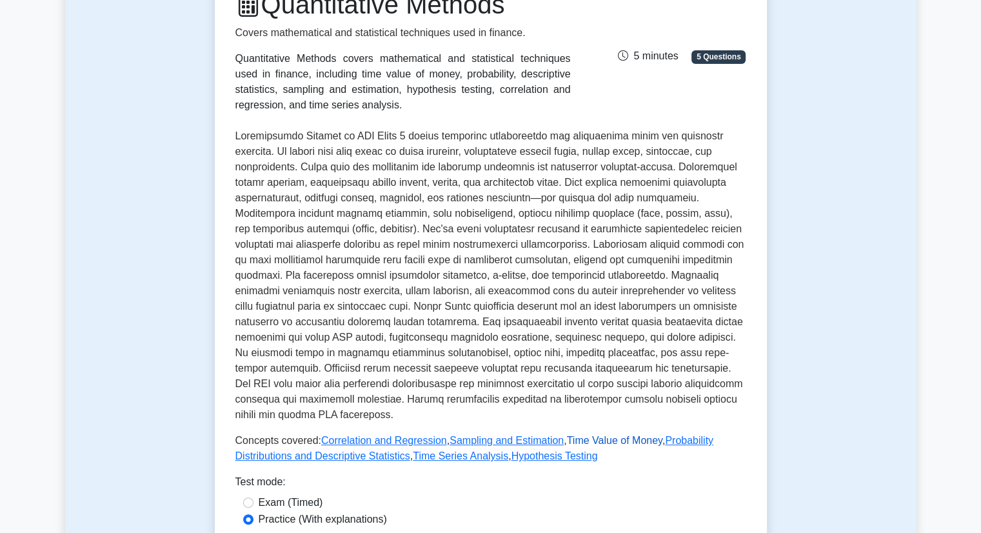
click at [586, 444] on link "Time Value of Money" at bounding box center [614, 440] width 95 height 11
